Goal: Browse casually: Explore the website without a specific task or goal

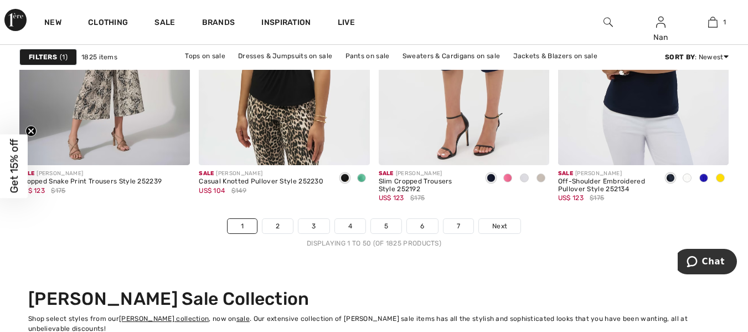
scroll to position [4895, 0]
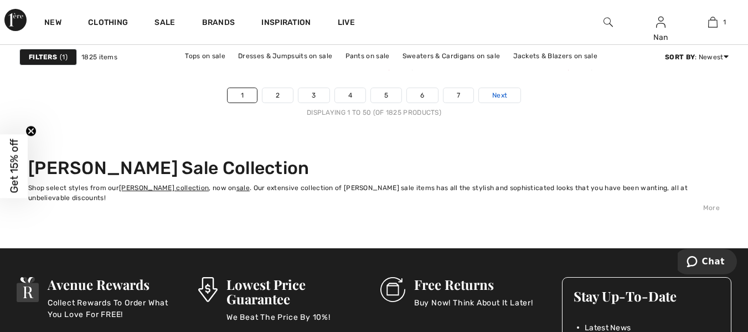
click at [505, 100] on span "Next" at bounding box center [499, 95] width 15 height 10
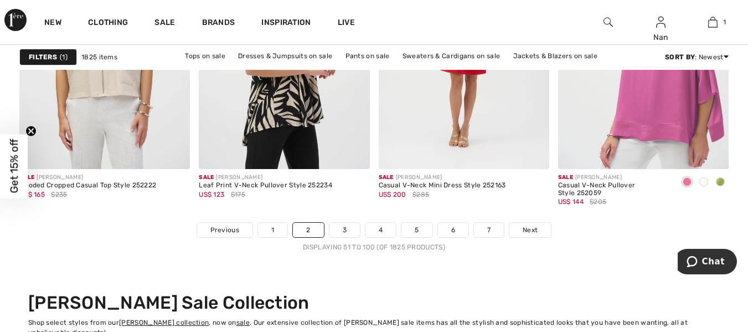
scroll to position [4762, 0]
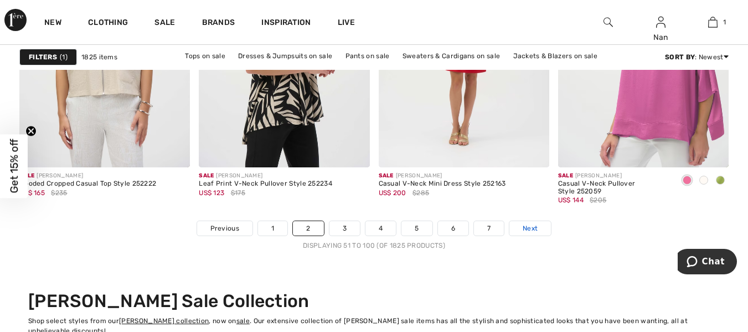
click at [527, 230] on span "Next" at bounding box center [530, 228] width 15 height 10
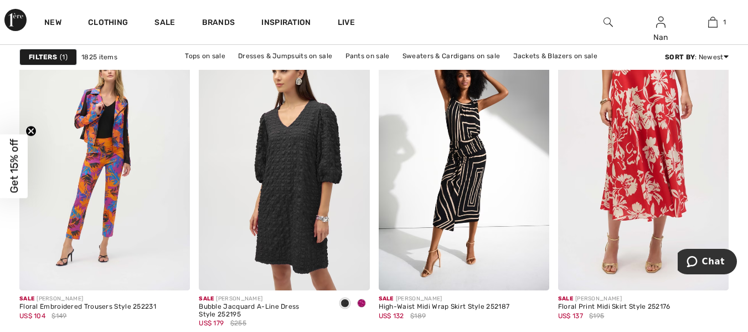
scroll to position [3256, 0]
